Goal: Task Accomplishment & Management: Manage account settings

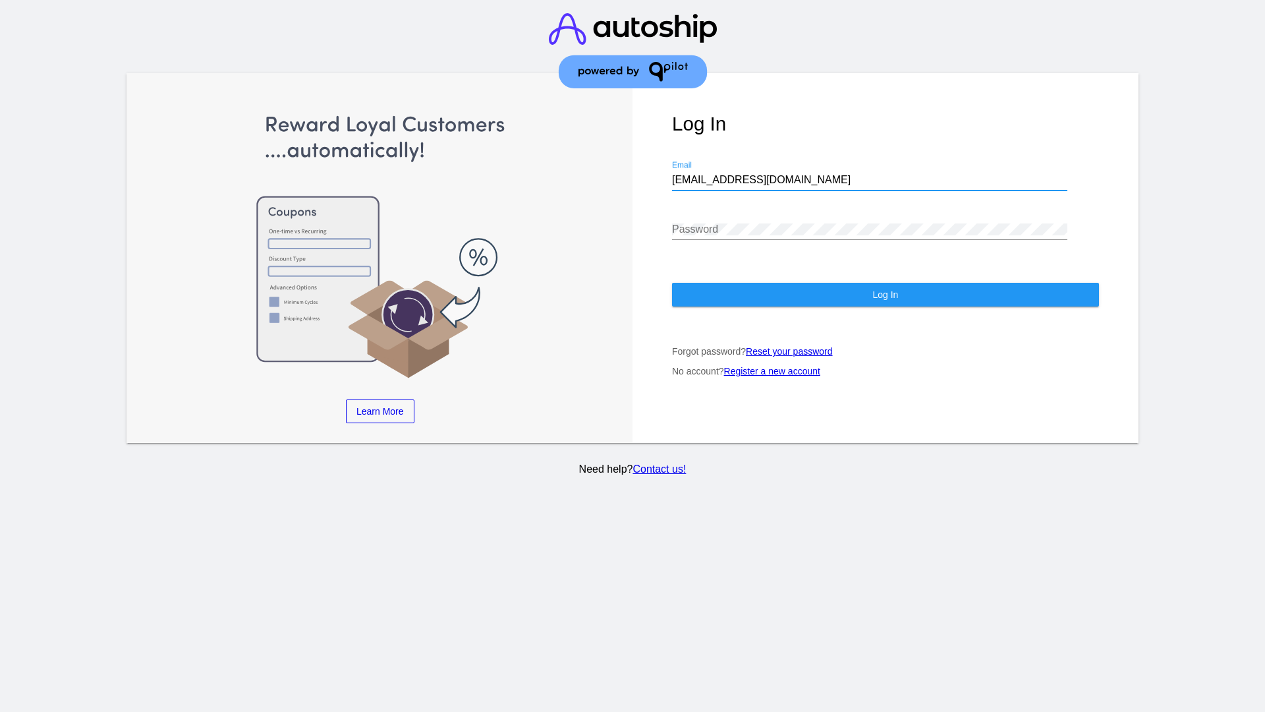
type input "jr@patternsinthecloud.com"
click at [885, 295] on span "Log In" at bounding box center [886, 294] width 26 height 11
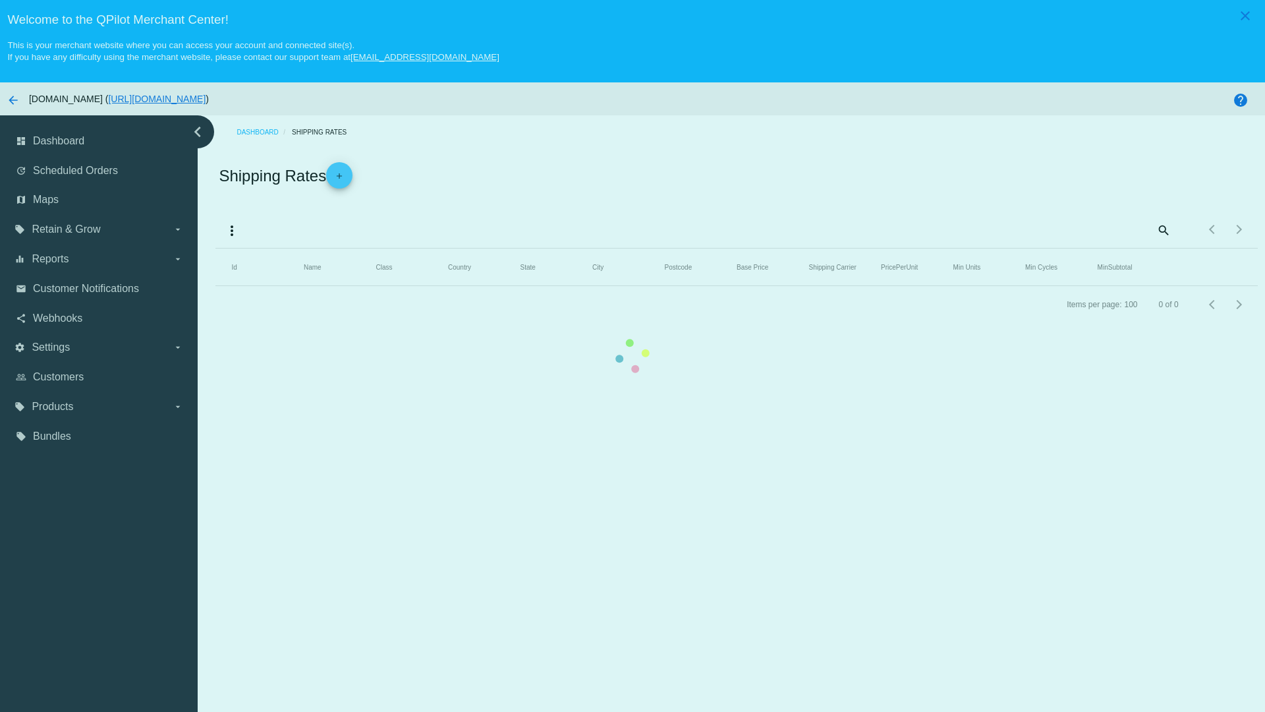
click at [343, 175] on mat-icon "add" at bounding box center [340, 179] width 16 height 16
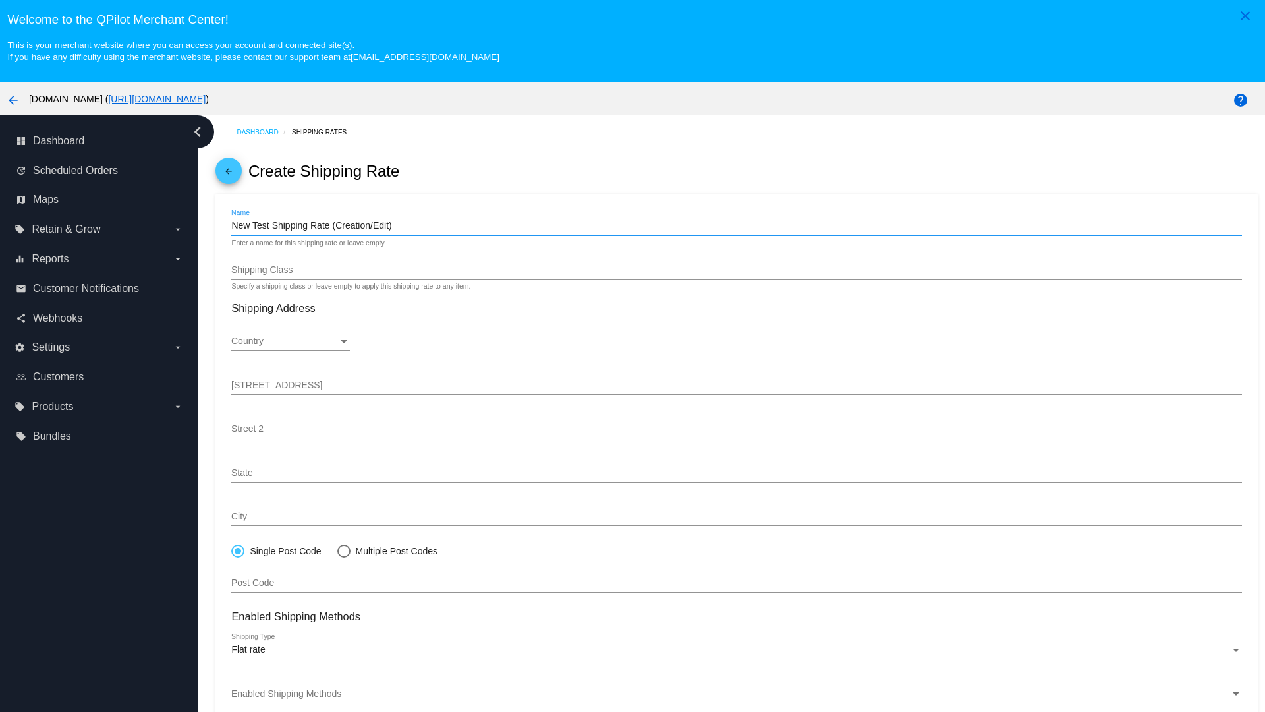
type input "New Test Shipping Rate (Creation/Edit)"
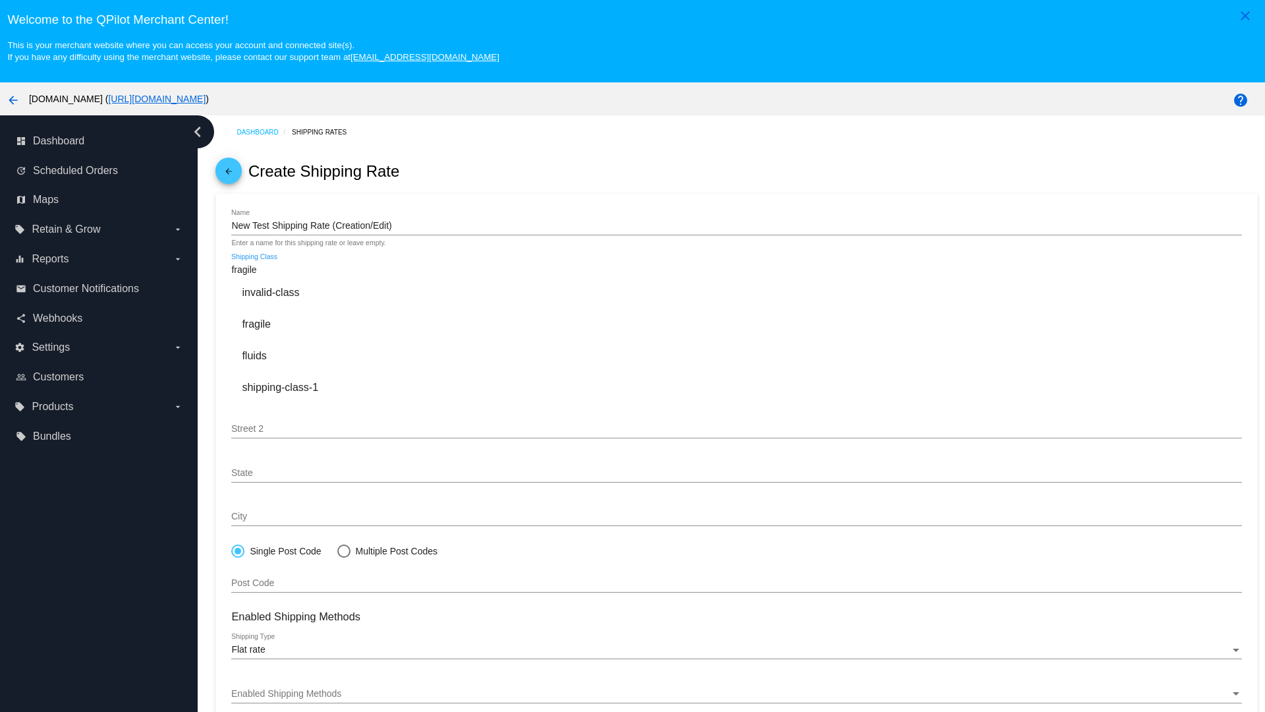
type input "fragile"
click at [737, 324] on div "fragile" at bounding box center [736, 324] width 1010 height 32
click at [291, 341] on div "Country" at bounding box center [284, 341] width 107 height 11
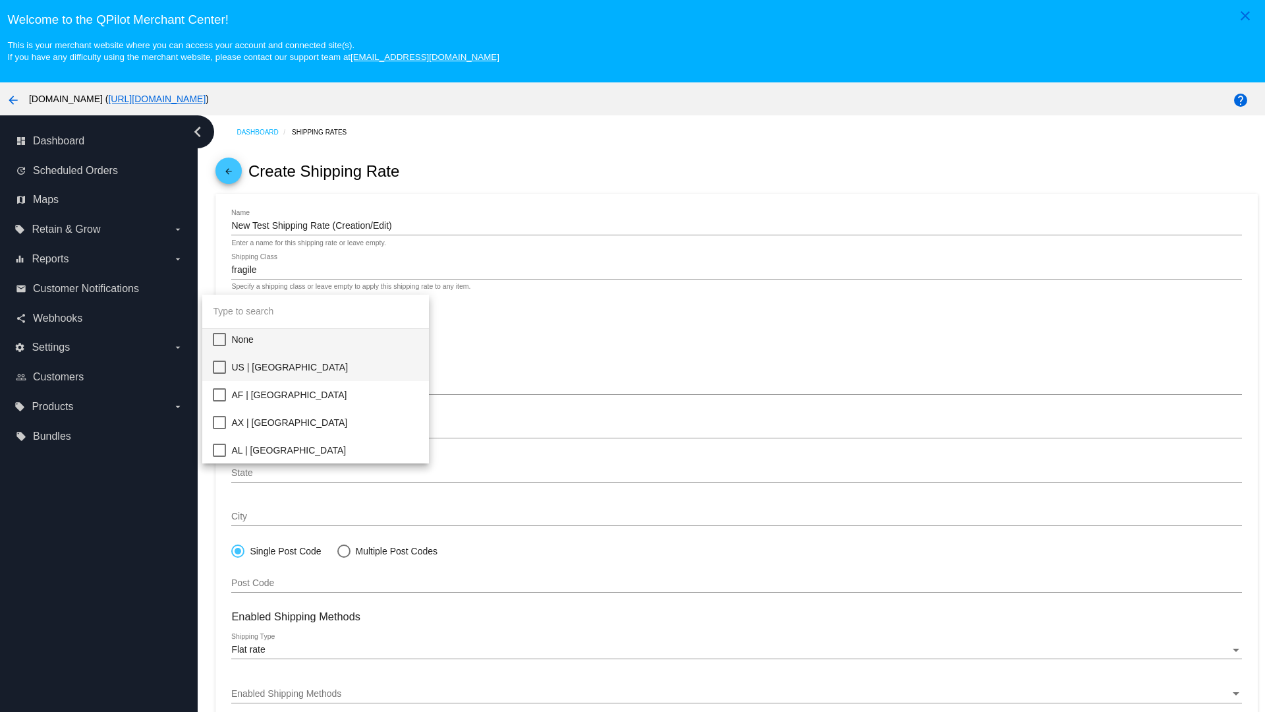
click at [325, 367] on span "US | [GEOGRAPHIC_DATA]" at bounding box center [324, 367] width 187 height 28
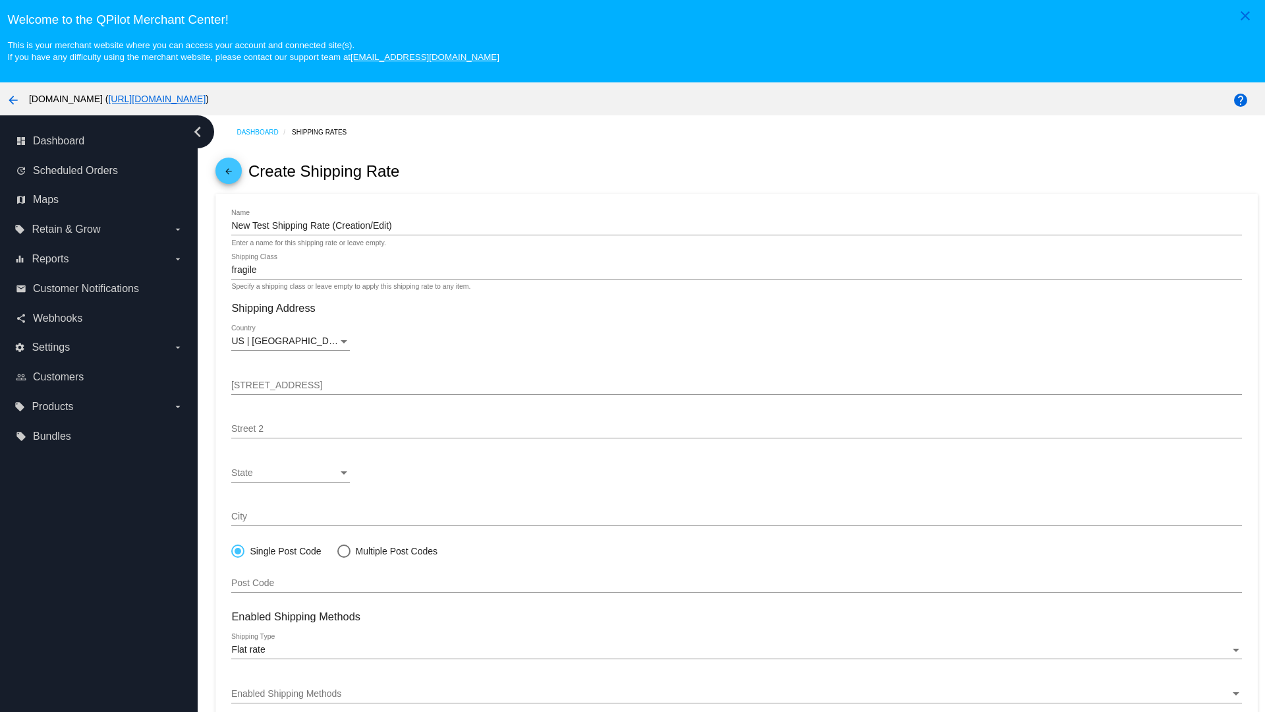
click at [291, 473] on div "State" at bounding box center [284, 473] width 107 height 11
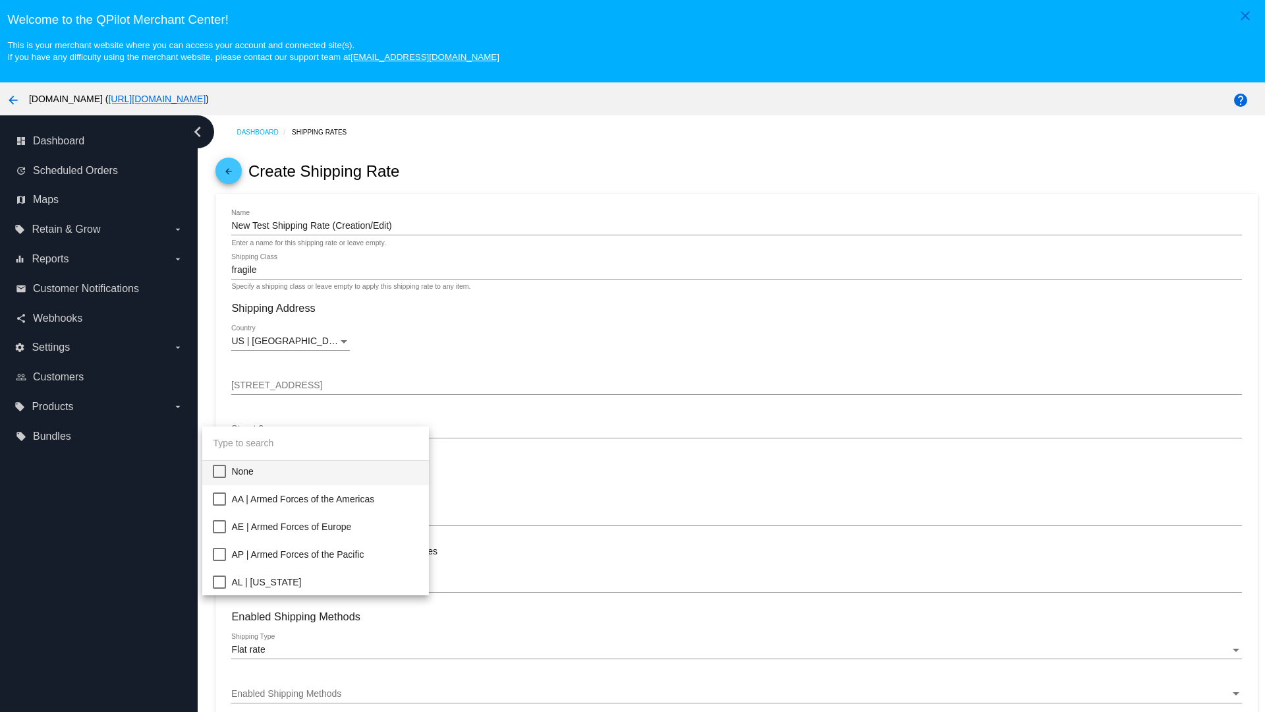
click at [325, 707] on span "CA | [US_STATE]" at bounding box center [324, 721] width 187 height 28
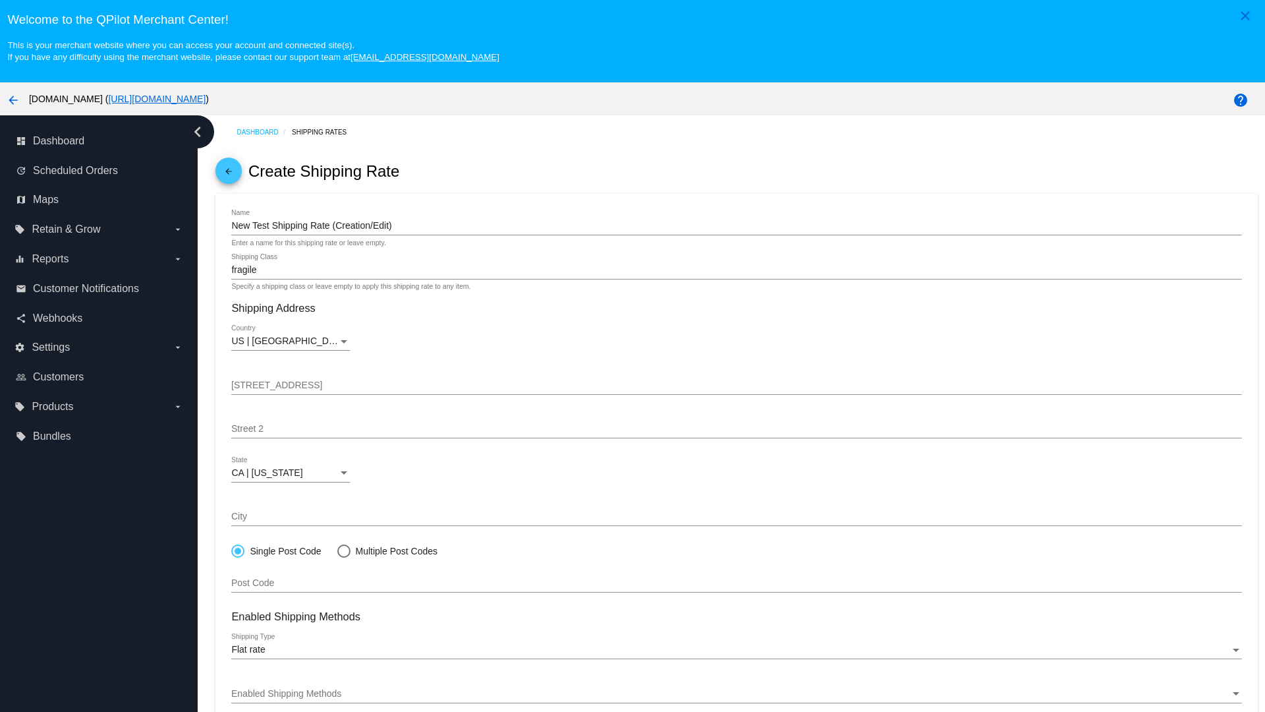
click at [737, 693] on div "Enabled Shipping Methods" at bounding box center [730, 694] width 999 height 11
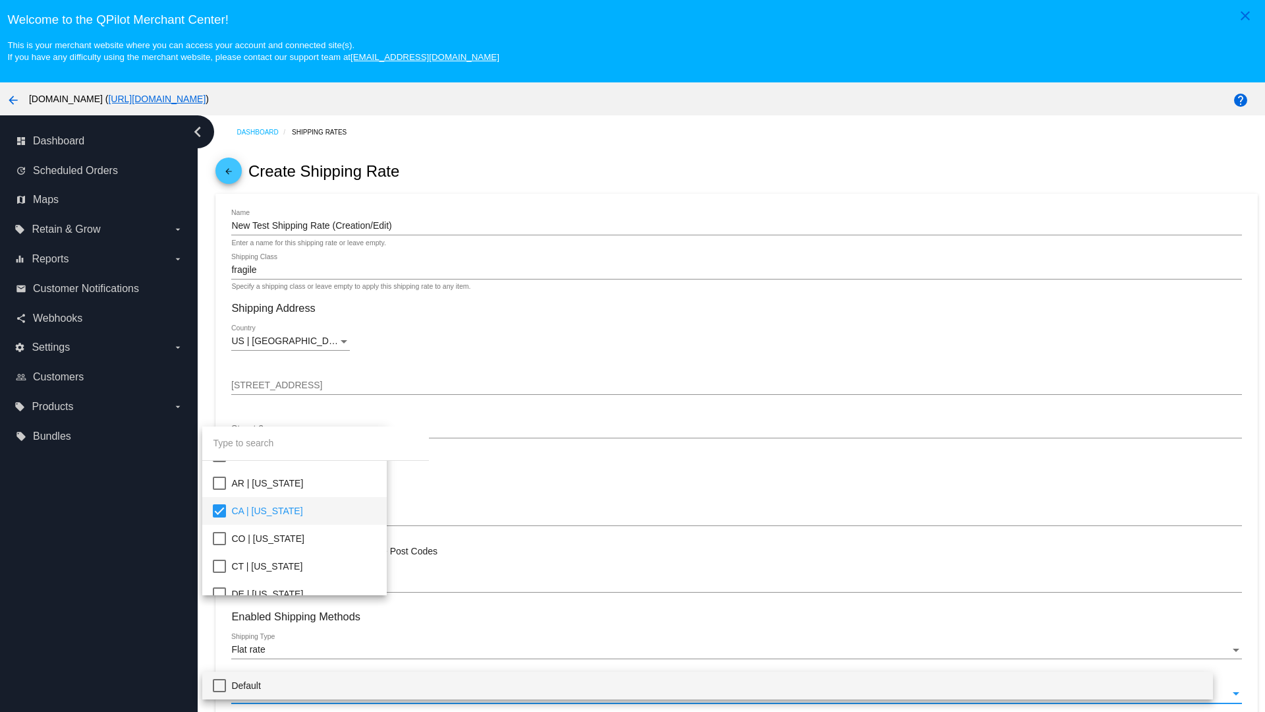
click at [729, 685] on span "Default" at bounding box center [716, 686] width 971 height 28
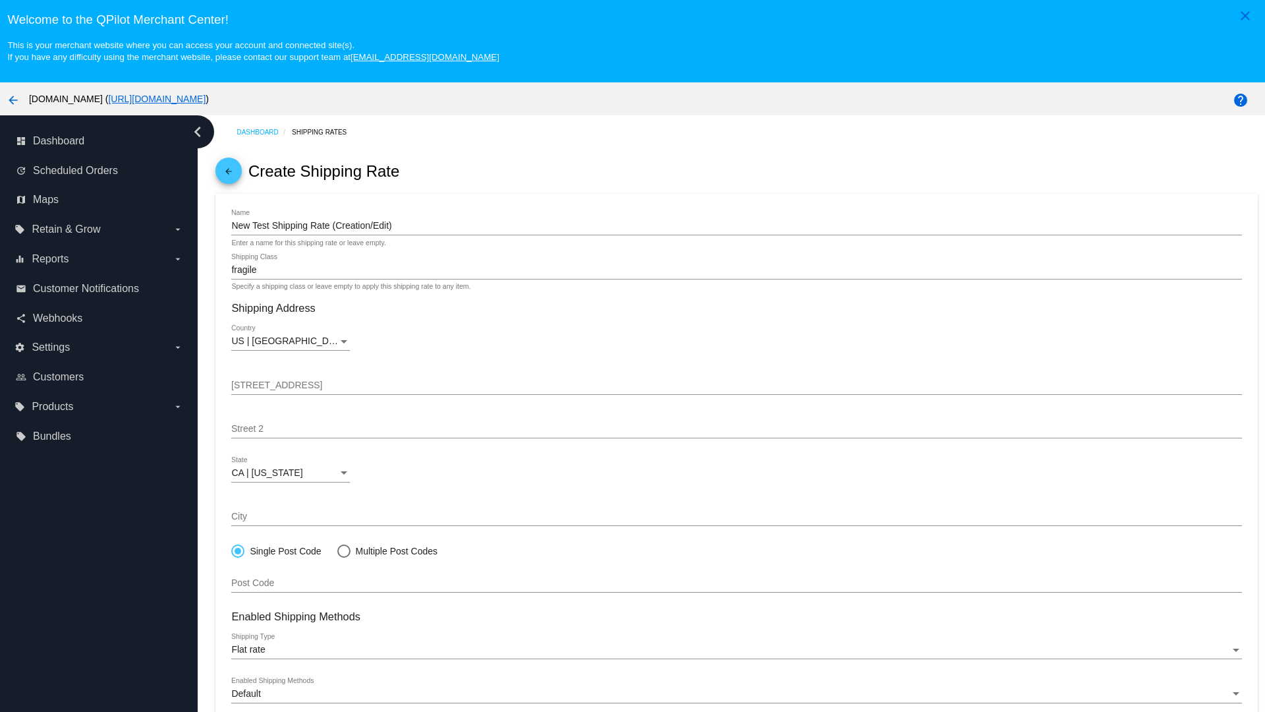
scroll to position [82, 0]
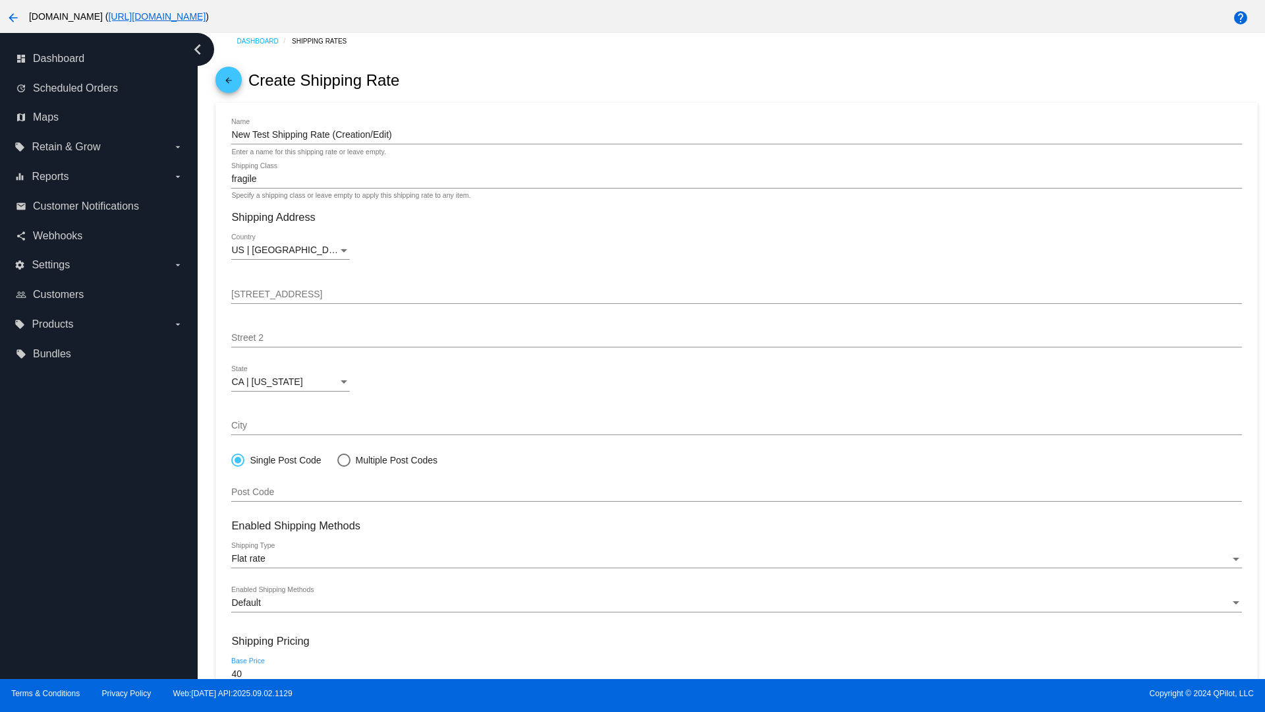
type input "40"
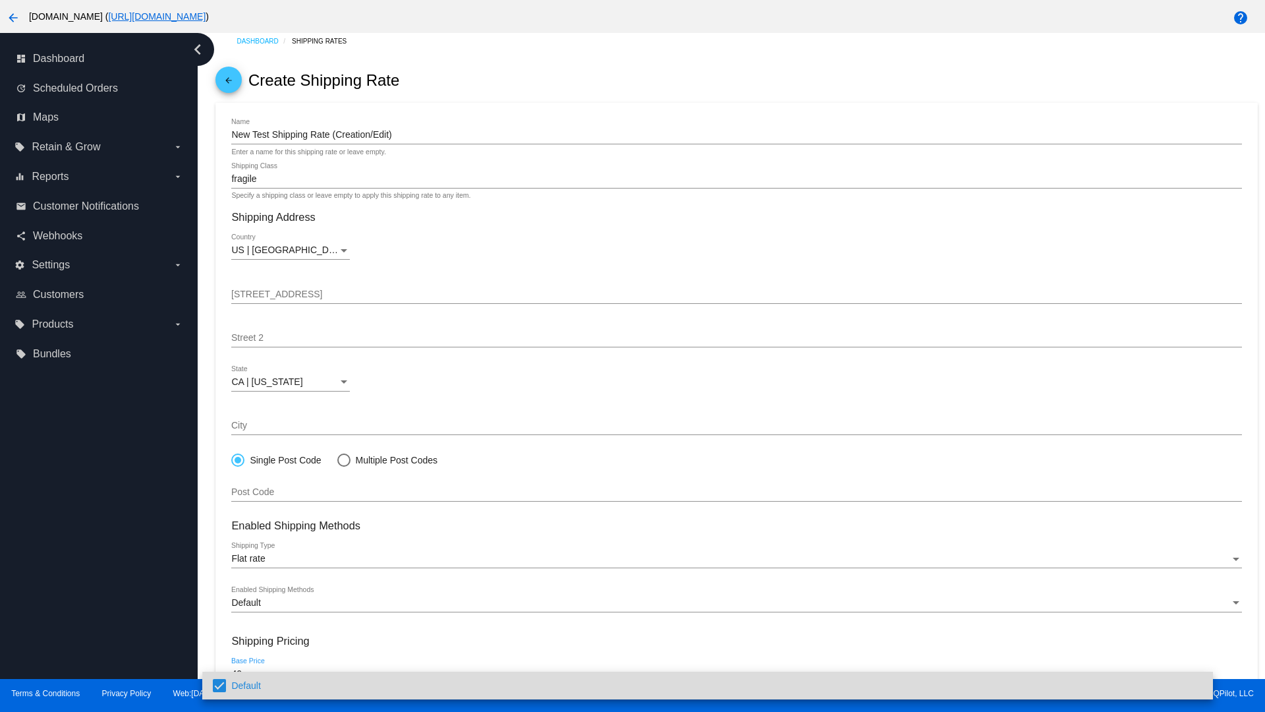
scroll to position [141, 0]
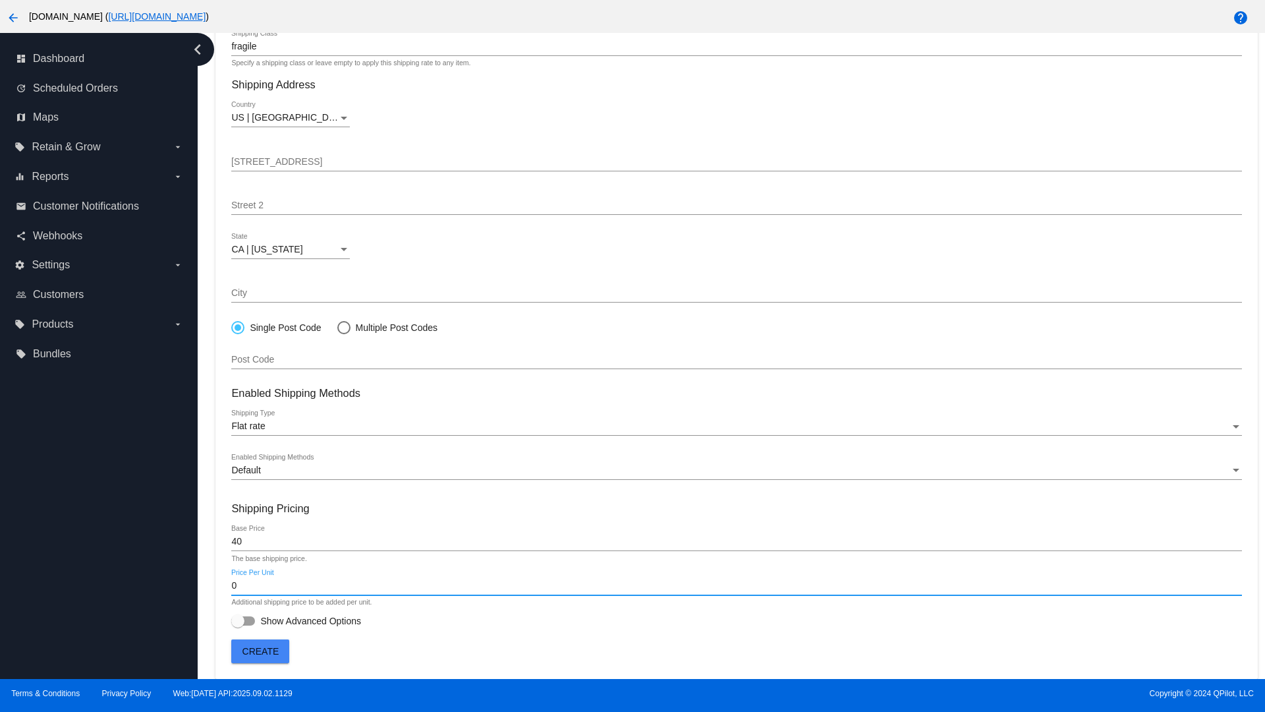
type input "0"
click at [296, 621] on span "Show Advanced Options" at bounding box center [310, 620] width 101 height 13
click at [238, 625] on input "Show Advanced Options" at bounding box center [237, 625] width 1 height 1
checkbox input "true"
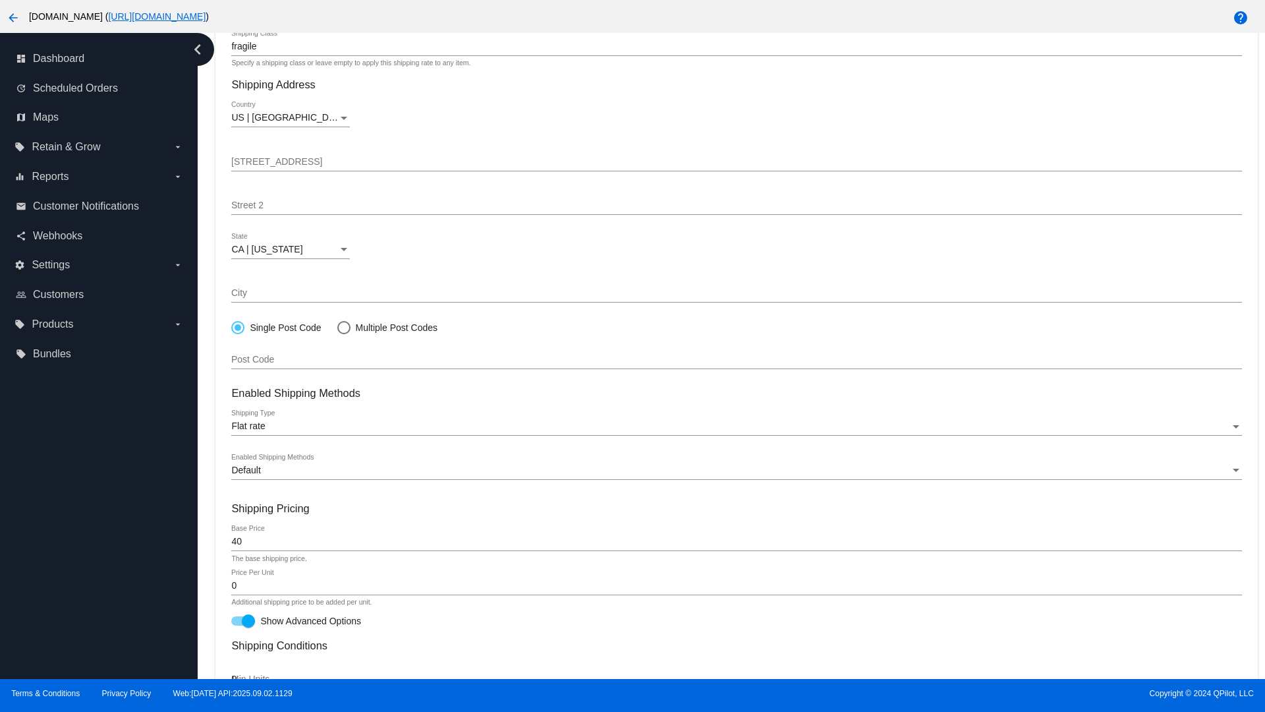
scroll to position [459, 0]
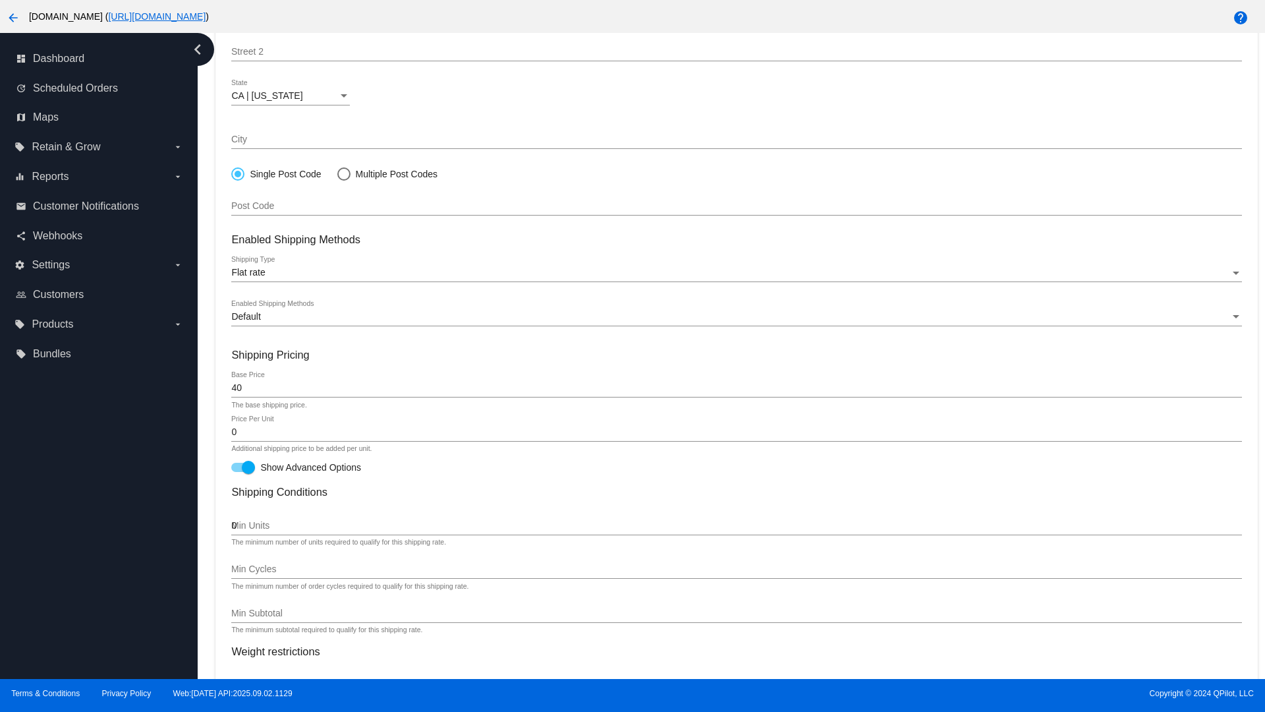
type input "0"
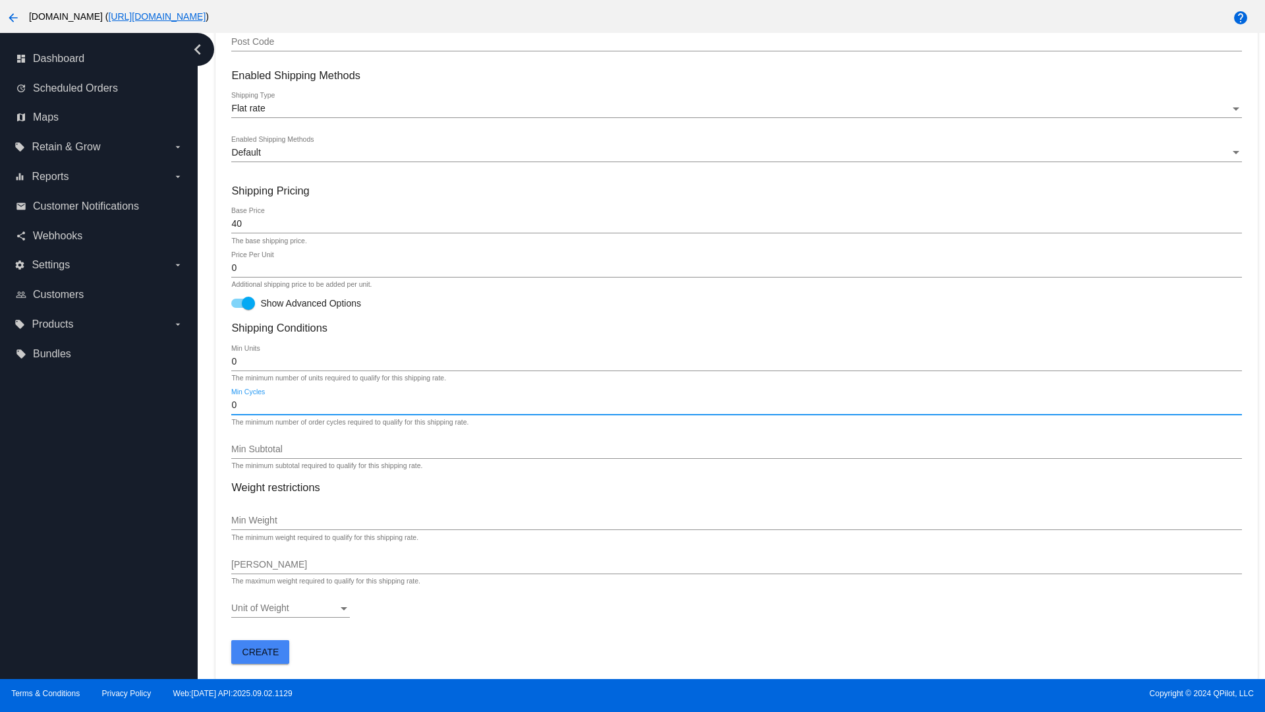
type input "0"
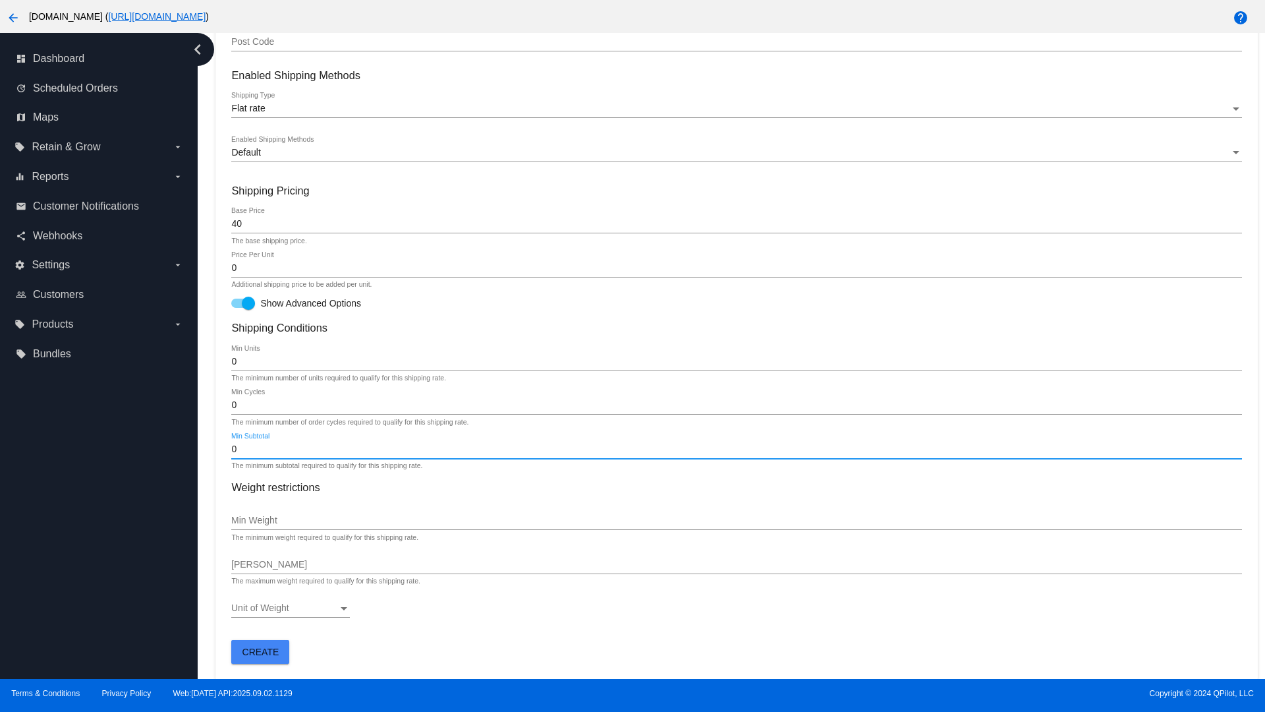
type input "0"
click at [260, 651] on span "Create" at bounding box center [261, 652] width 37 height 11
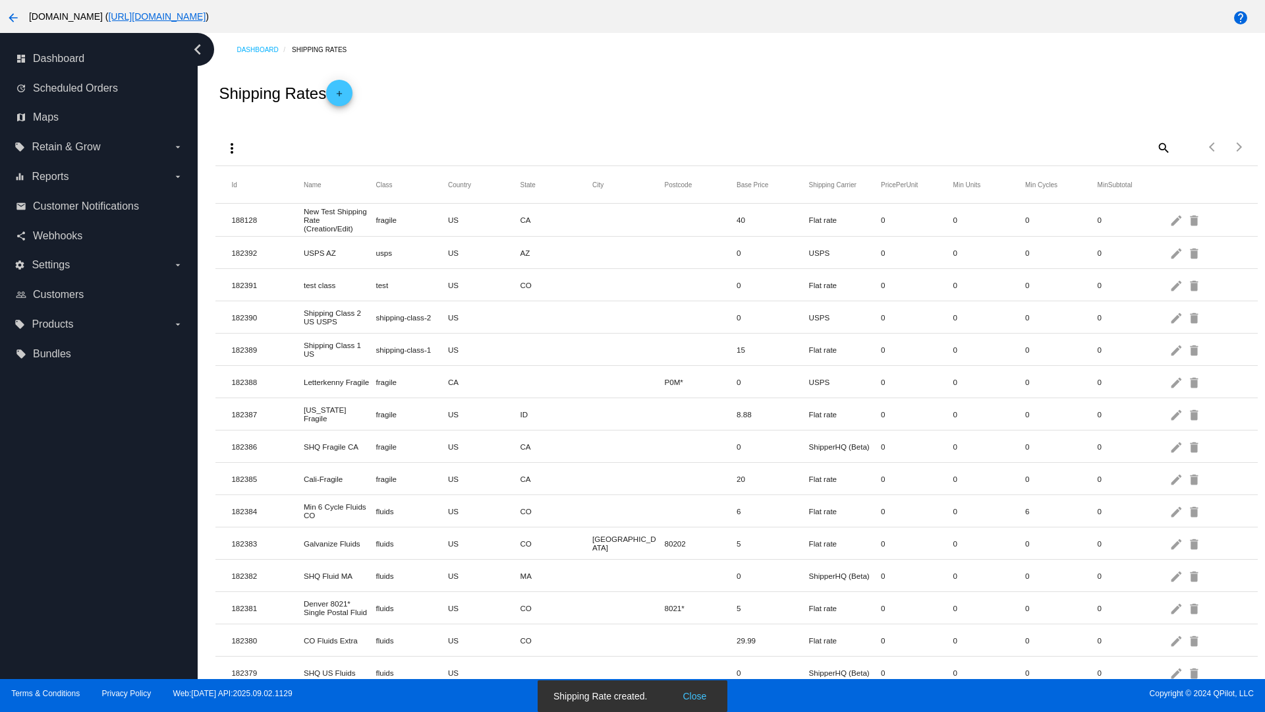
click at [1178, 219] on mat-icon "edit" at bounding box center [1178, 220] width 16 height 20
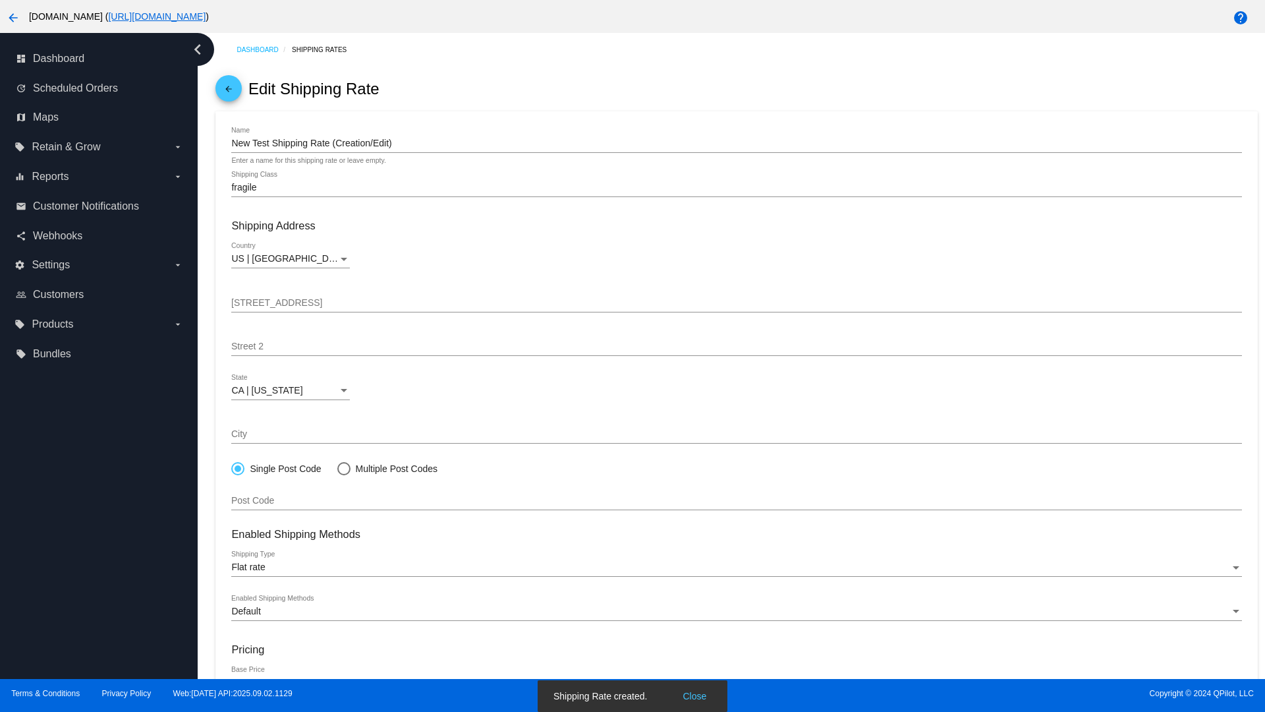
click at [343, 468] on div at bounding box center [343, 468] width 0 height 0
click at [337, 468] on input "Multiple Post Codes" at bounding box center [337, 468] width 1 height 1
radio input "true"
click at [276, 496] on span "Add Post Codes" at bounding box center [275, 496] width 67 height 11
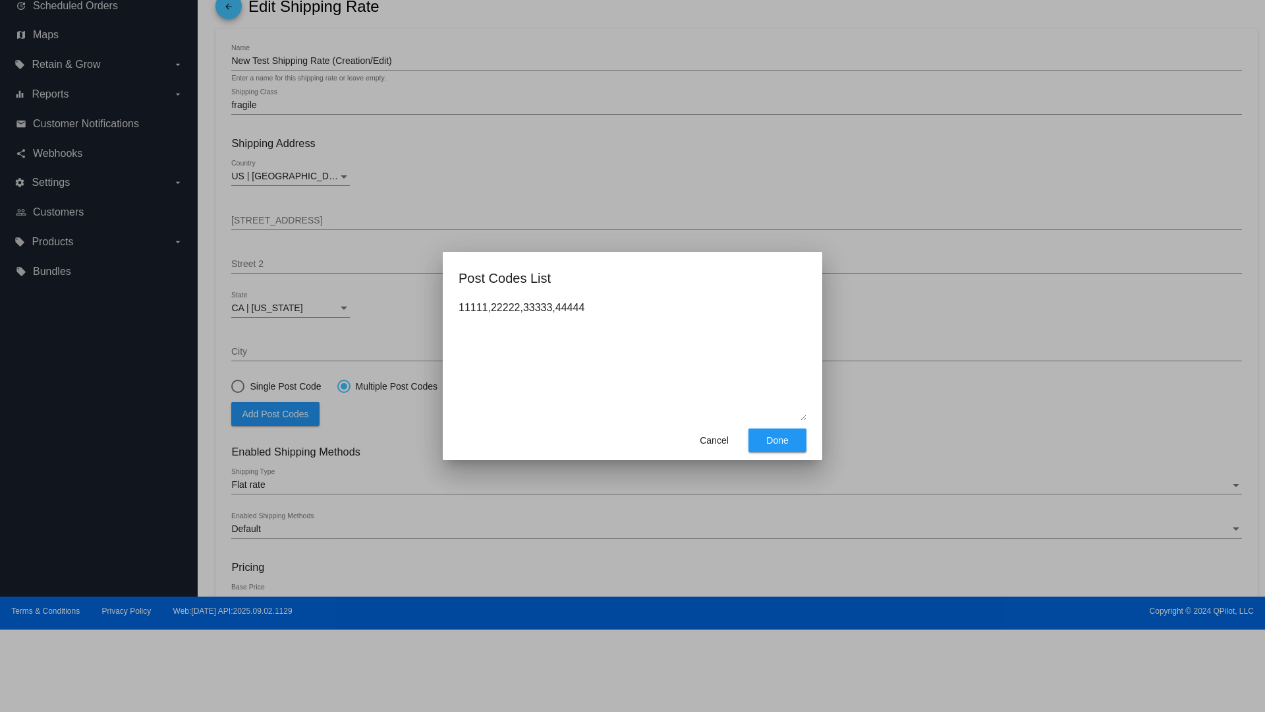
type textarea "11111,22222,33333,44444"
click at [778, 440] on span "Done" at bounding box center [778, 440] width 22 height 11
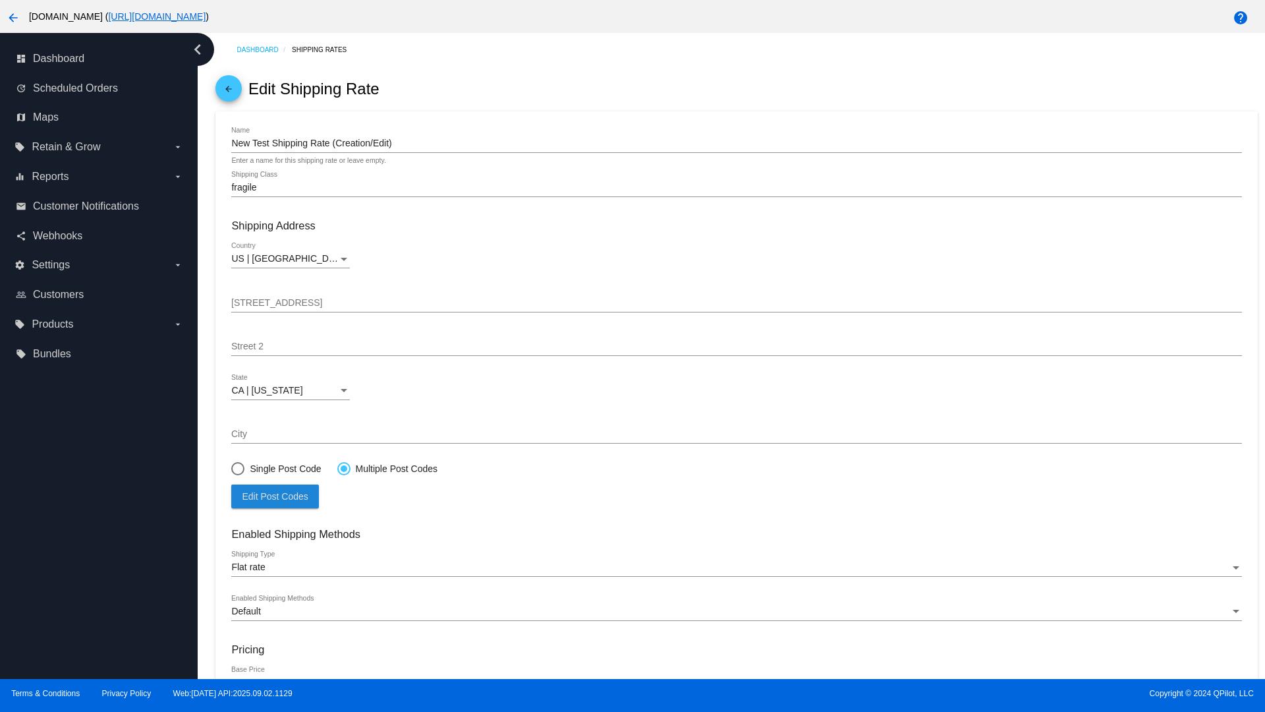
scroll to position [136, 0]
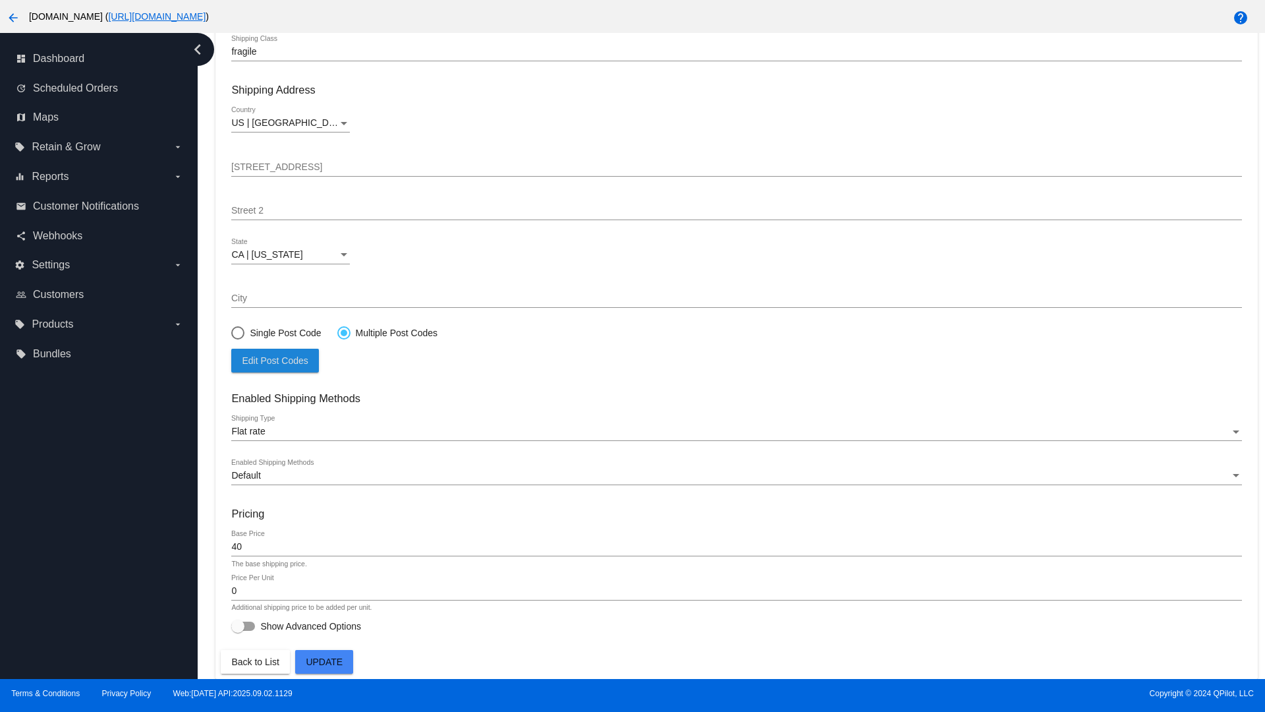
click at [324, 662] on span "Update" at bounding box center [324, 661] width 37 height 11
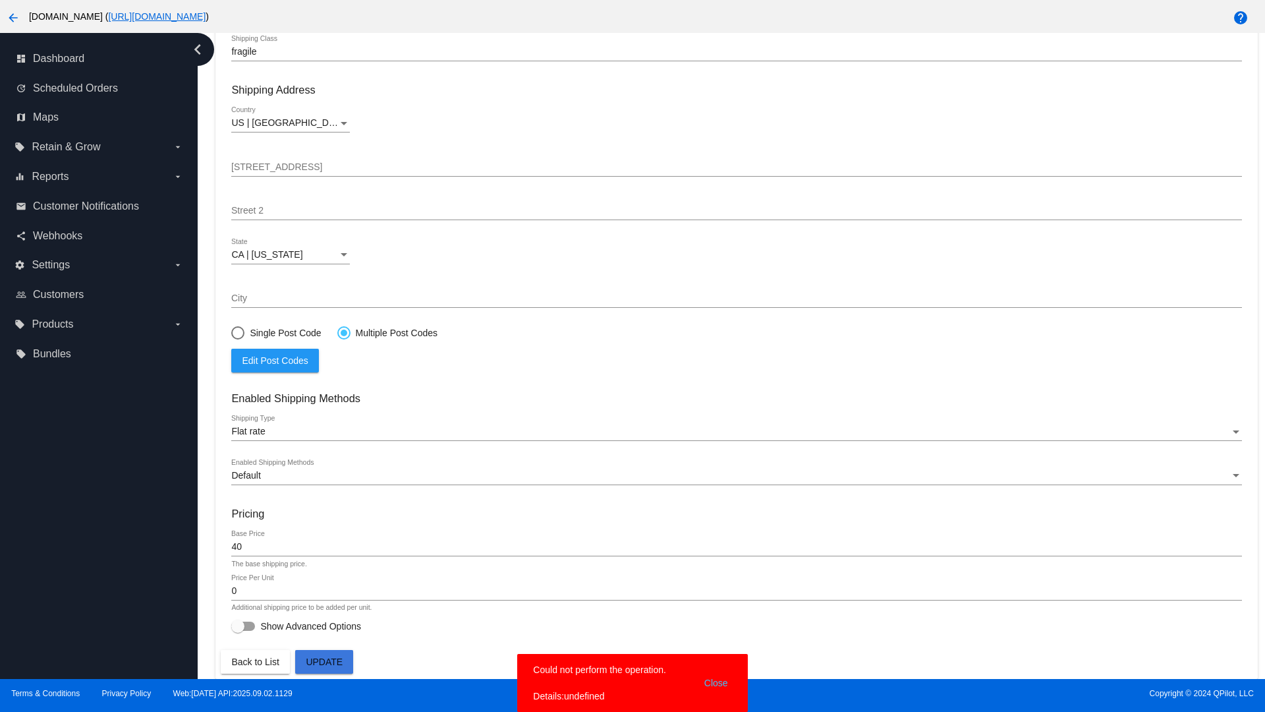
click at [343, 332] on div at bounding box center [344, 333] width 7 height 7
click at [337, 332] on input "Multiple Post Codes" at bounding box center [337, 332] width 1 height 1
click at [275, 360] on span "Edit Post Codes" at bounding box center [275, 360] width 66 height 11
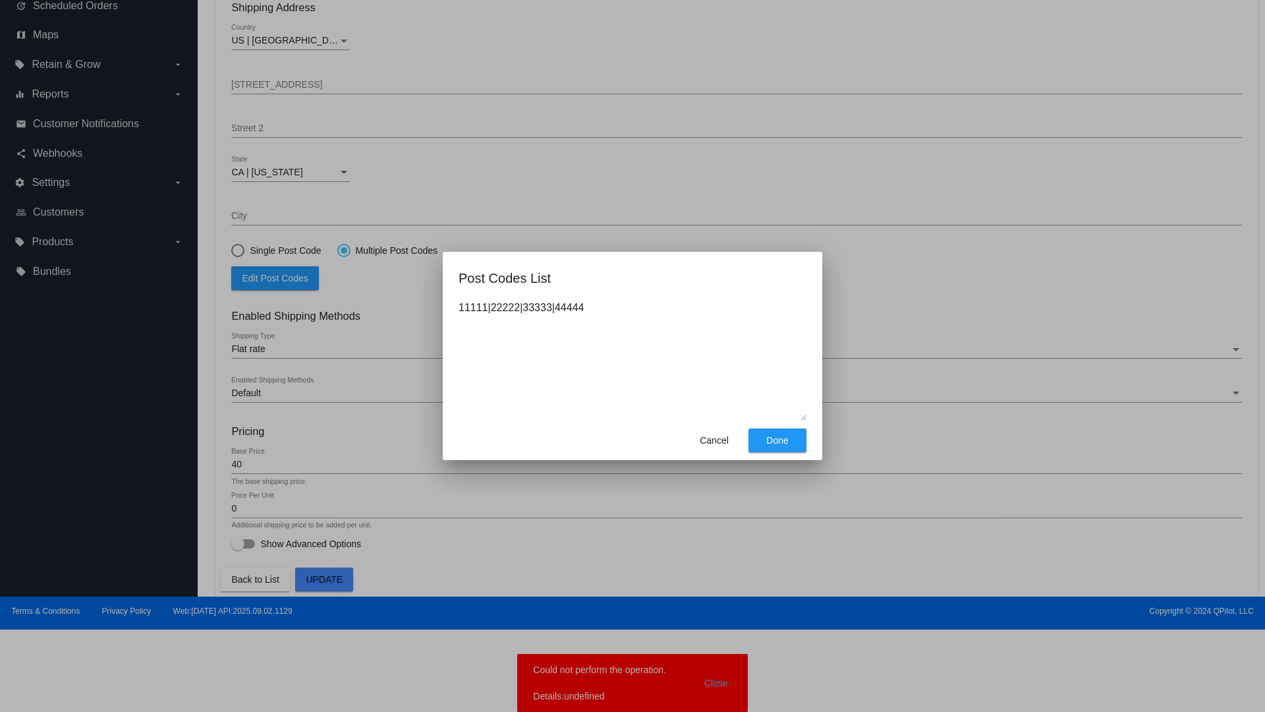
type textarea "11111|22222|33333|44444"
click at [778, 440] on span "Done" at bounding box center [778, 440] width 22 height 11
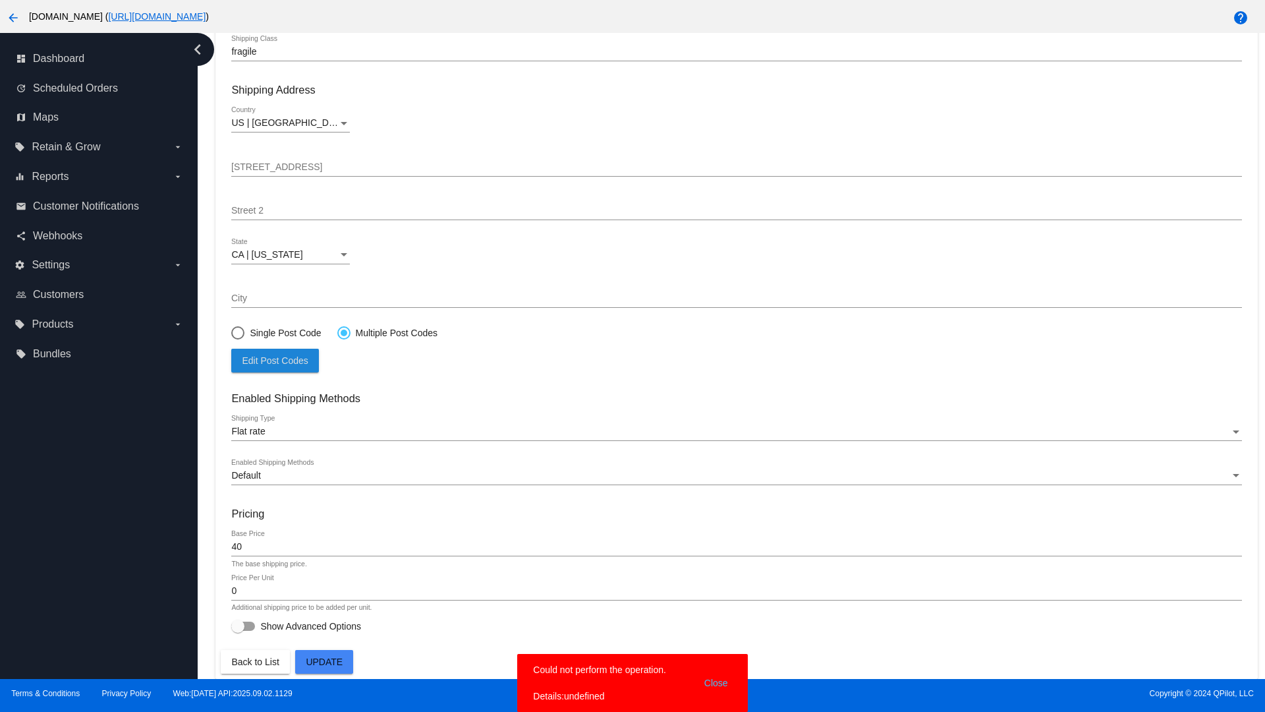
click at [324, 662] on span "Update" at bounding box center [324, 661] width 37 height 11
click at [343, 332] on div at bounding box center [344, 333] width 7 height 7
click at [337, 332] on input "Multiple Post Codes" at bounding box center [337, 332] width 1 height 1
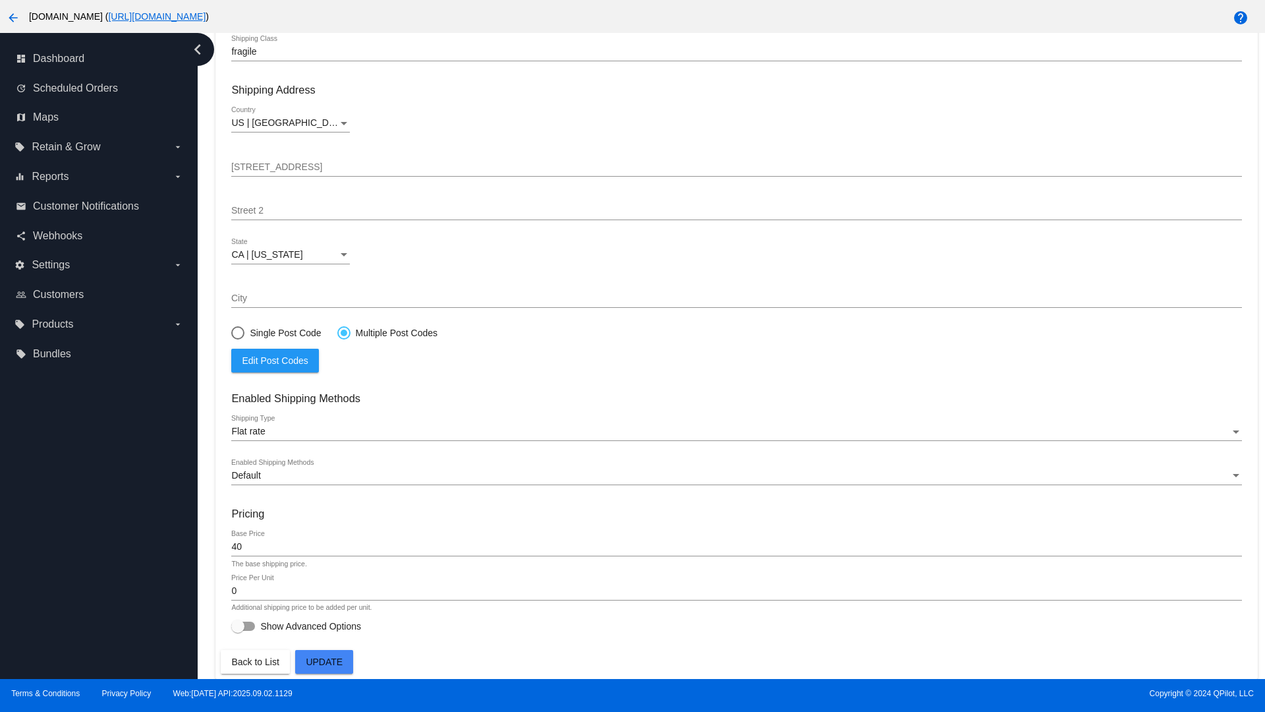
click at [275, 360] on span "Edit Post Codes" at bounding box center [275, 360] width 66 height 11
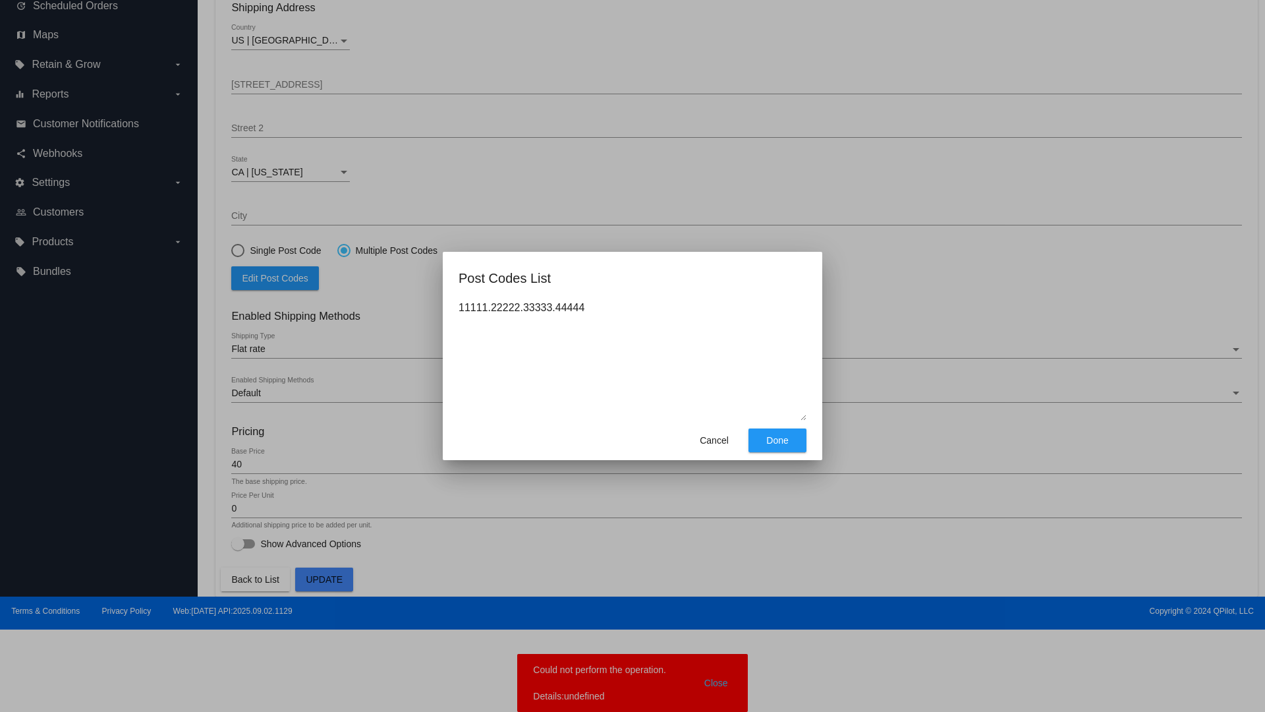
type textarea "11111.22222.33333.44444"
click at [778, 440] on span "Done" at bounding box center [778, 440] width 22 height 11
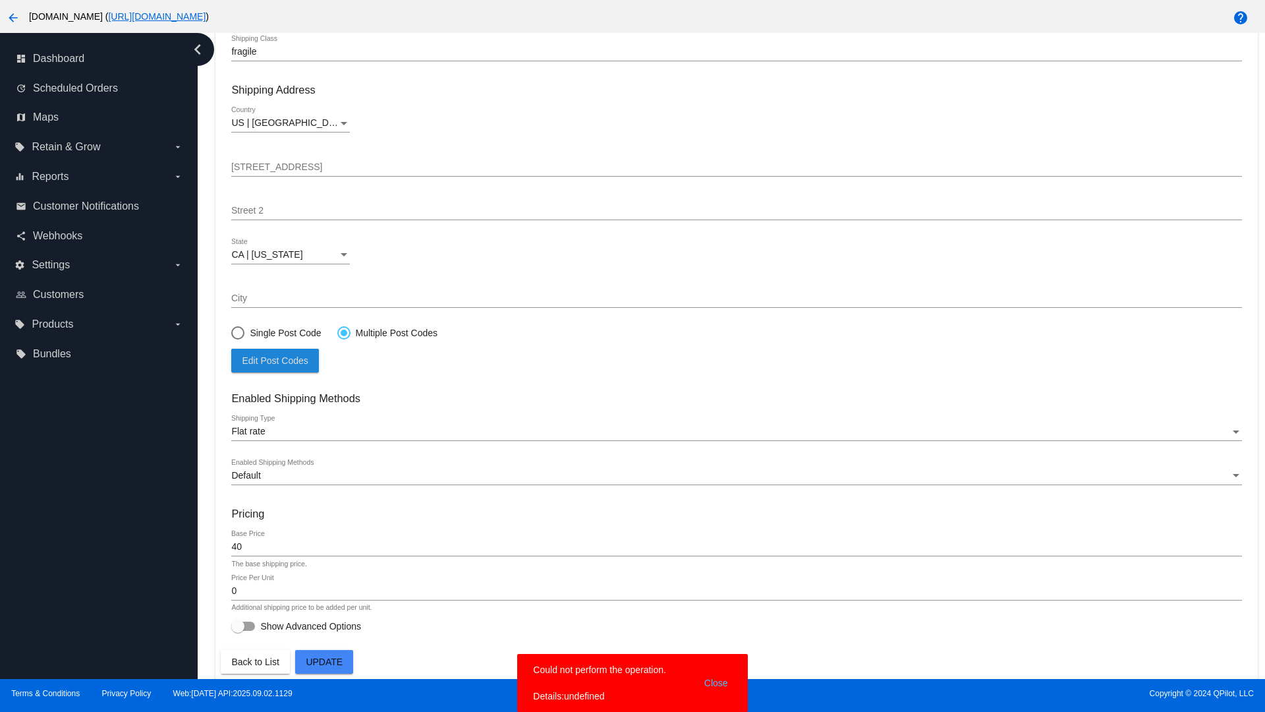
click at [324, 662] on span "Update" at bounding box center [324, 661] width 37 height 11
